Goal: Task Accomplishment & Management: Use online tool/utility

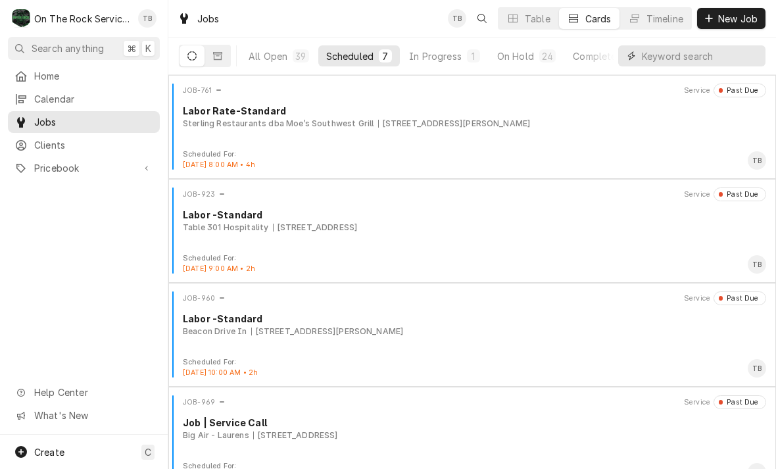
click at [672, 55] on input "Dynamic Content Wrapper" at bounding box center [700, 55] width 117 height 21
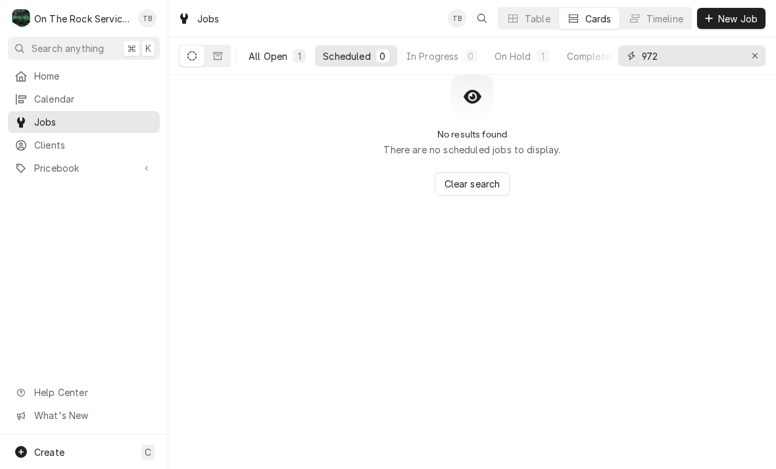
type input "972"
click at [269, 66] on button "All Open 1" at bounding box center [277, 55] width 73 height 21
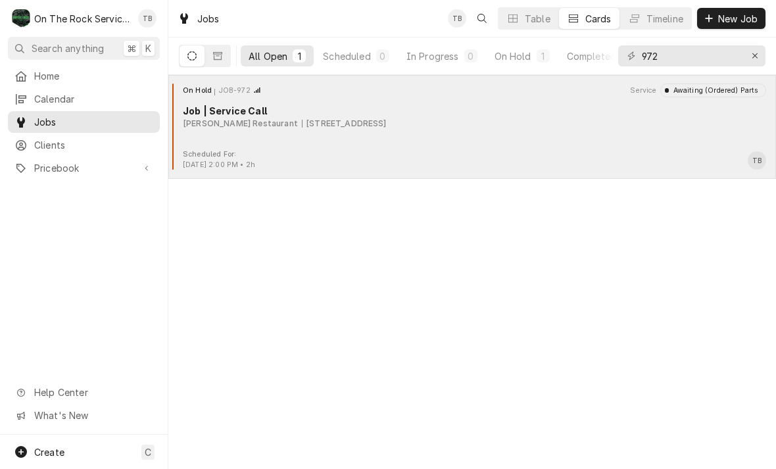
click at [371, 143] on div "On Hold JOB-972 Service Awaiting (Ordered) Parts Job | Service Call [PERSON_NAM…" at bounding box center [472, 116] width 597 height 66
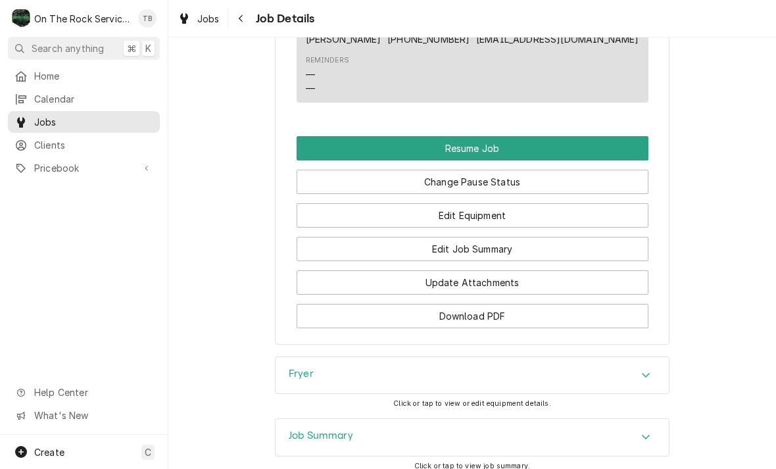
scroll to position [1431, 0]
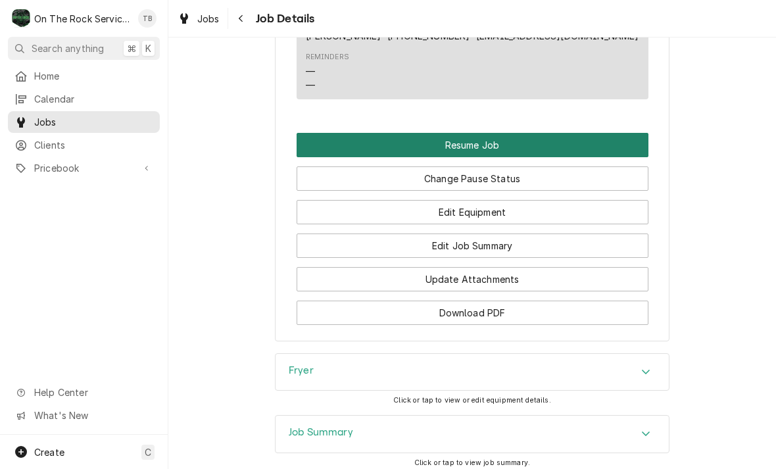
click at [503, 133] on button "Resume Job" at bounding box center [472, 145] width 352 height 24
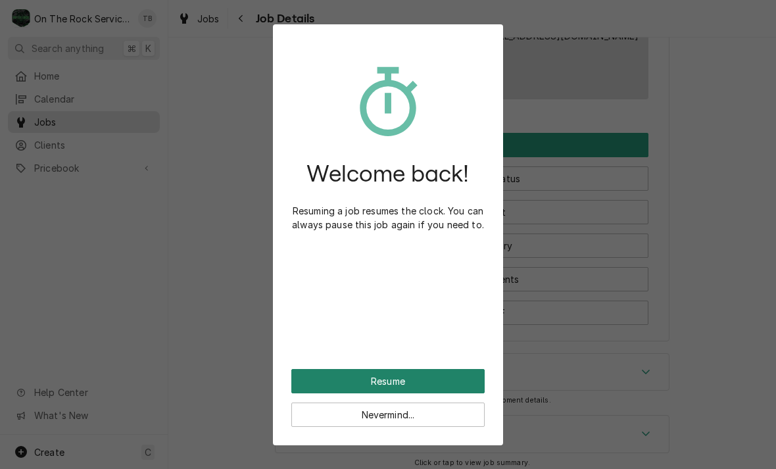
click at [452, 377] on button "Resume" at bounding box center [387, 381] width 193 height 24
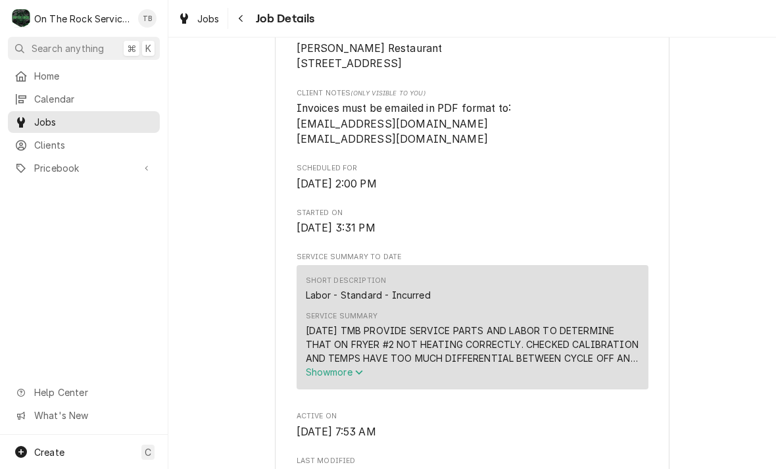
scroll to position [329, 0]
